Goal: Task Accomplishment & Management: Complete application form

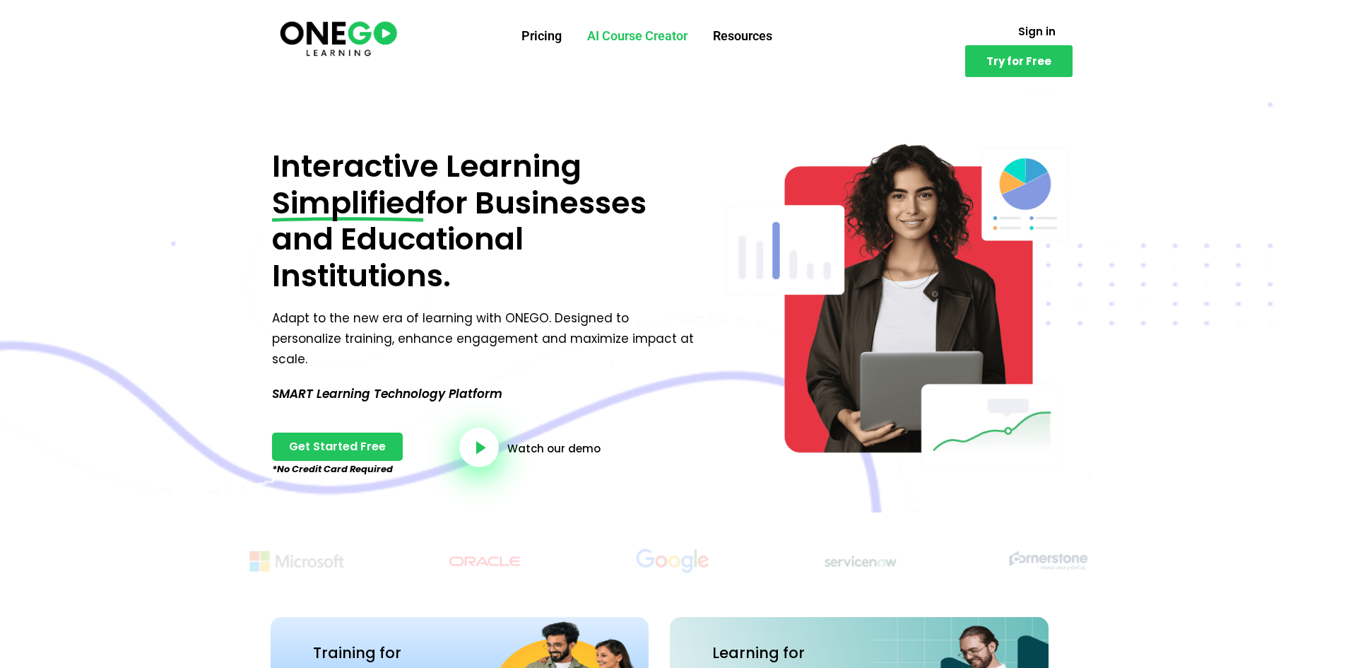
click at [622, 42] on link "AI Course Creator" at bounding box center [637, 36] width 126 height 37
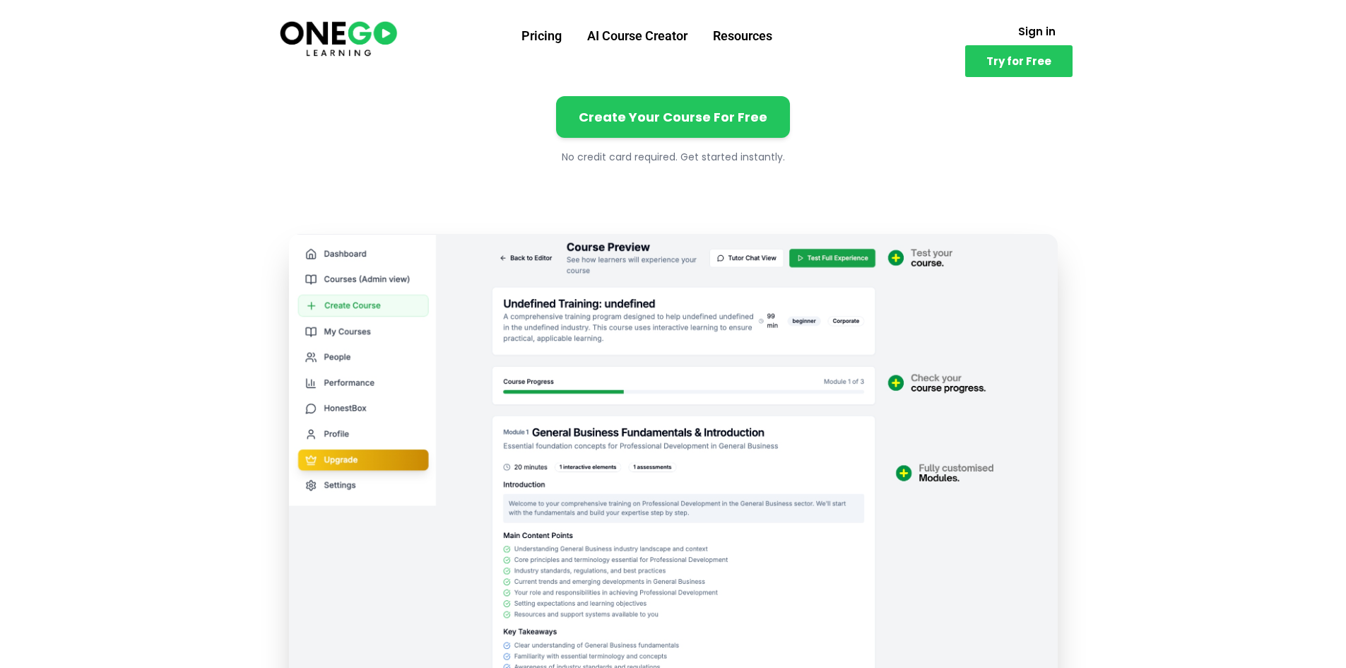
scroll to position [353, 0]
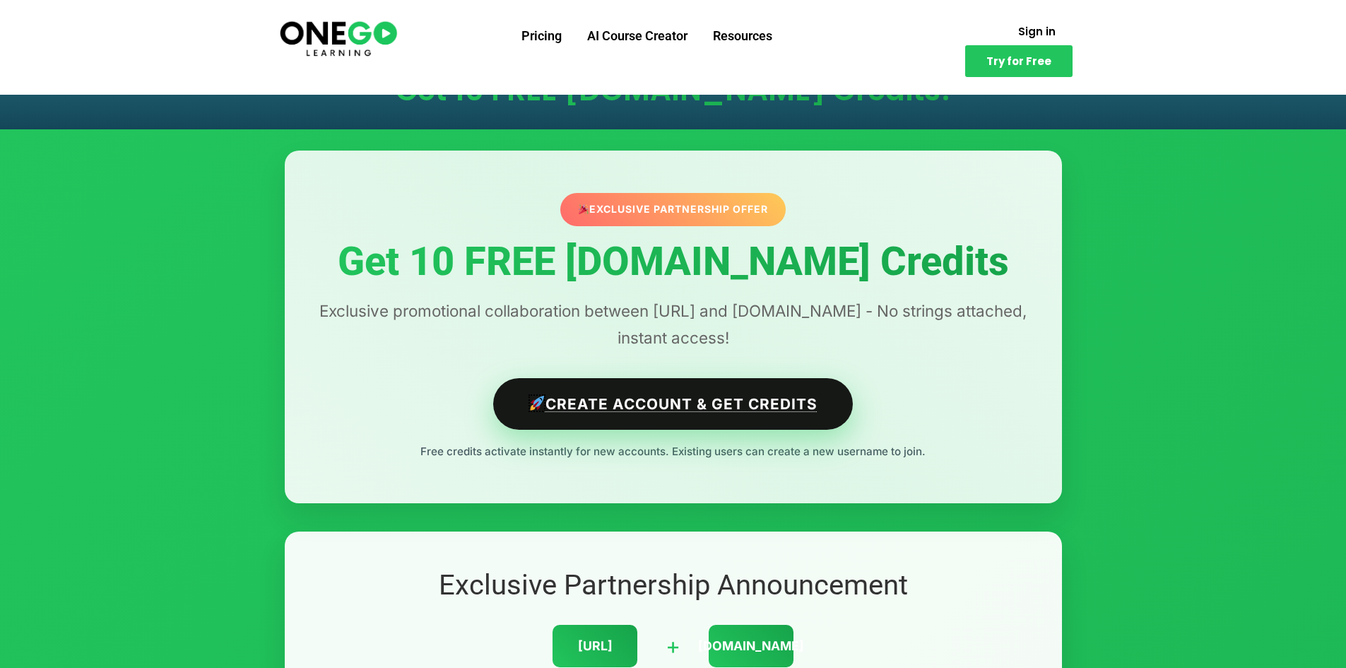
click at [646, 410] on link "Create Account & Get Credits" at bounding box center [673, 404] width 360 height 52
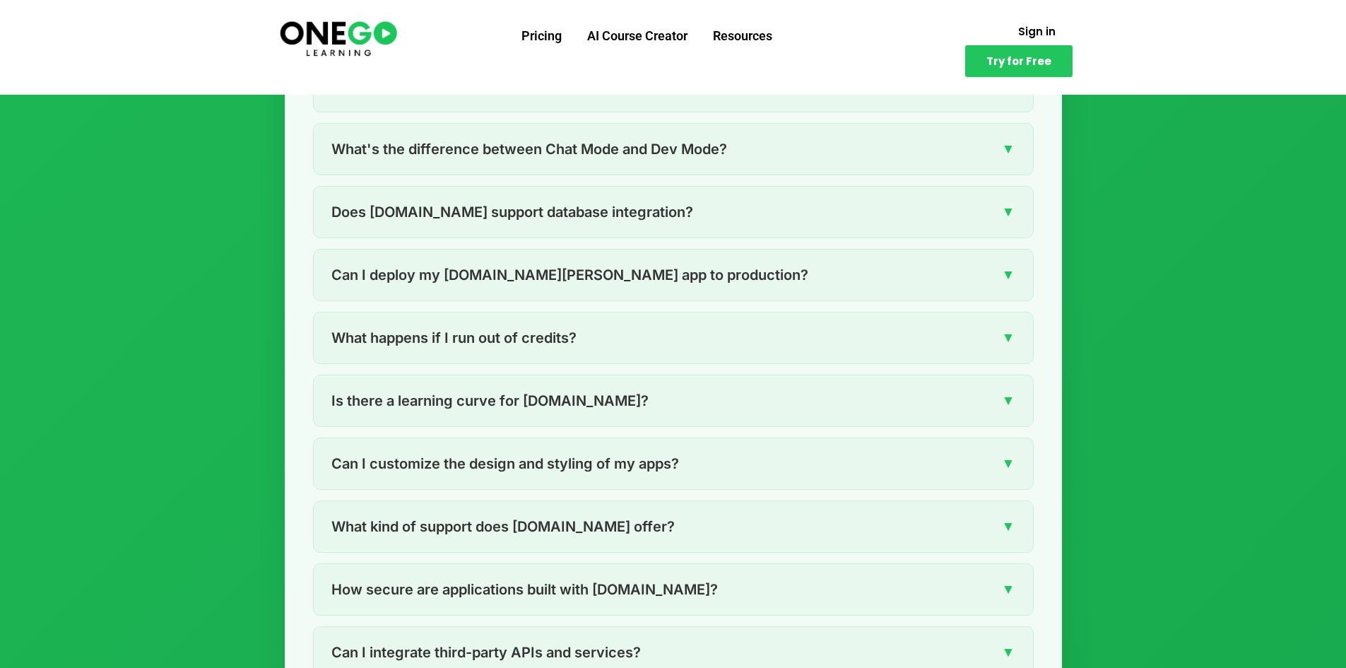
scroll to position [2614, 0]
